Goal: Task Accomplishment & Management: Use online tool/utility

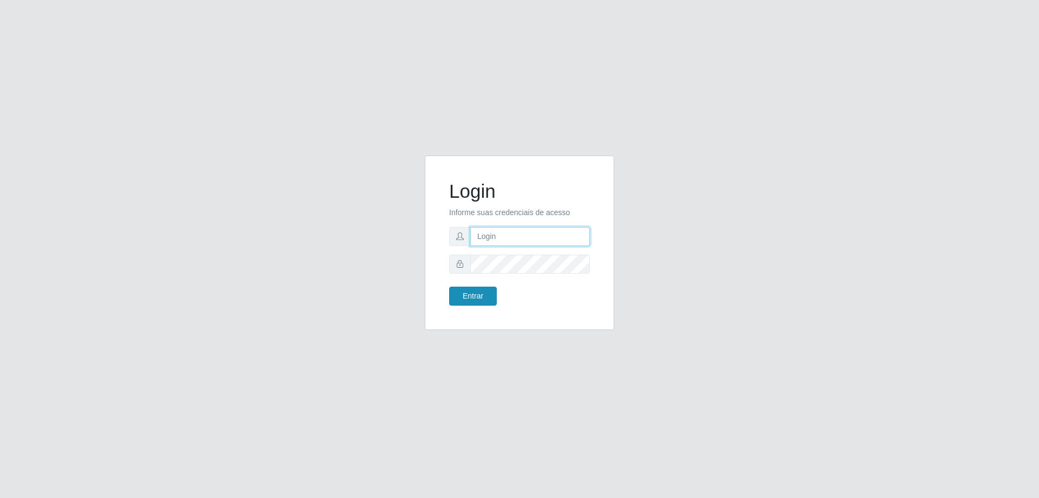
type input "[EMAIL_ADDRESS][DOMAIN_NAME]"
click at [464, 297] on button "Entrar" at bounding box center [473, 295] width 48 height 19
click at [481, 295] on button "Entrar" at bounding box center [473, 295] width 48 height 19
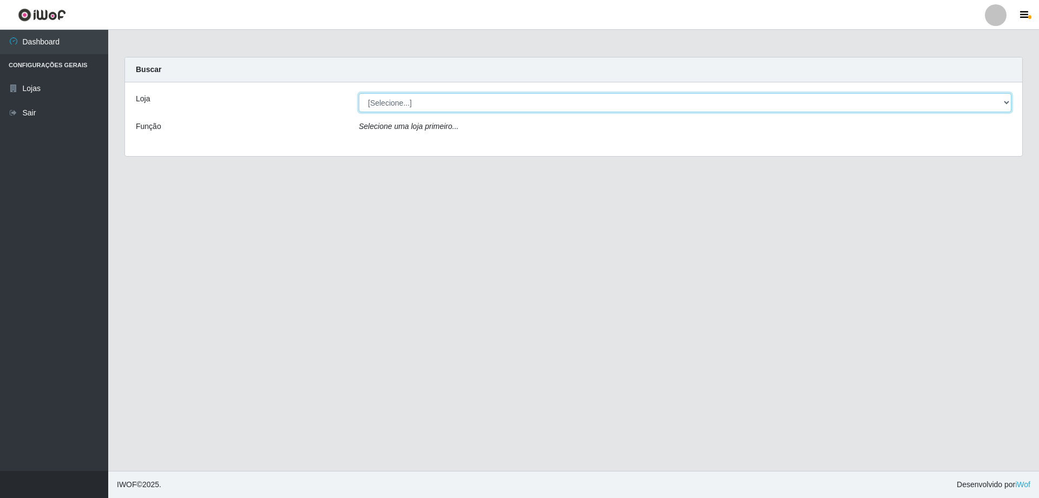
click at [498, 108] on select "[Selecione...] SuperShow Bis - [GEOGRAPHIC_DATA]" at bounding box center [685, 102] width 653 height 19
select select "59"
click at [359, 93] on select "[Selecione...] SuperShow Bis - [GEOGRAPHIC_DATA]" at bounding box center [685, 102] width 653 height 19
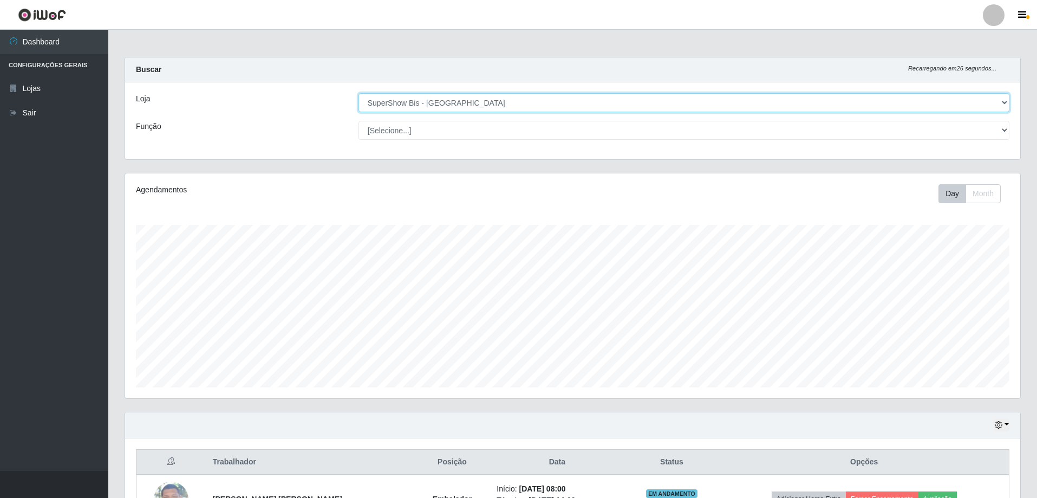
scroll to position [125, 0]
